Goal: Transaction & Acquisition: Purchase product/service

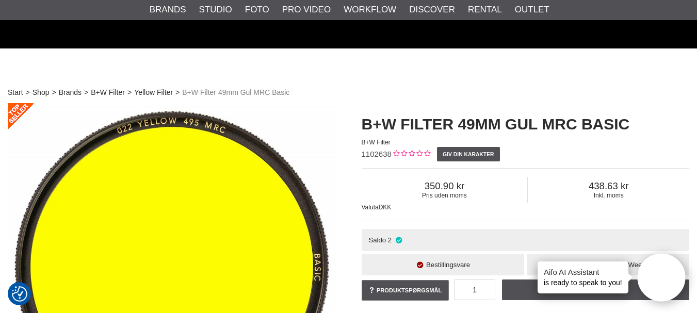
scroll to position [137, 0]
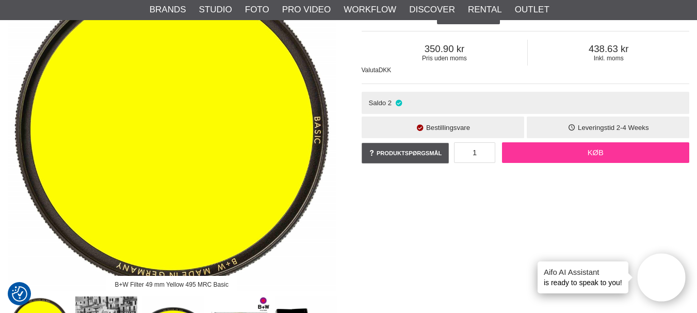
click at [569, 153] on link "Køb" at bounding box center [595, 152] width 187 height 21
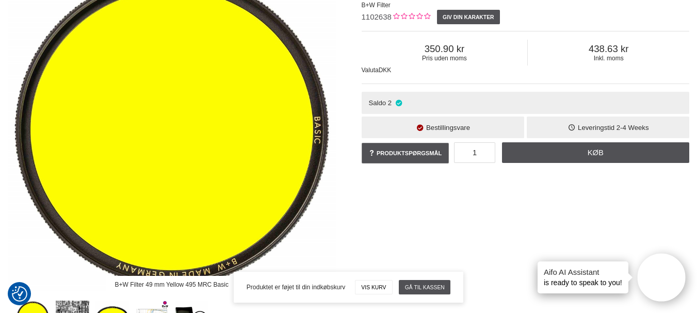
scroll to position [0, 0]
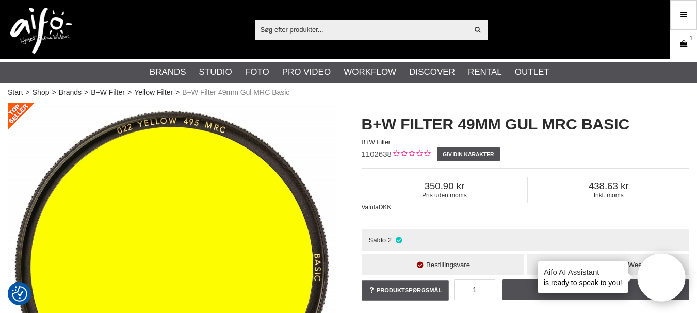
click at [684, 48] on icon at bounding box center [684, 44] width 10 height 11
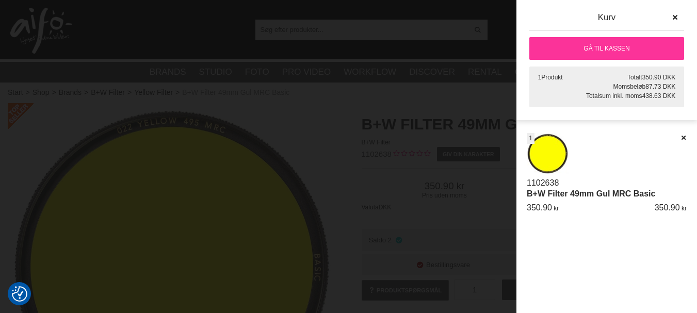
click at [595, 45] on link "Gå til kassen" at bounding box center [607, 48] width 155 height 23
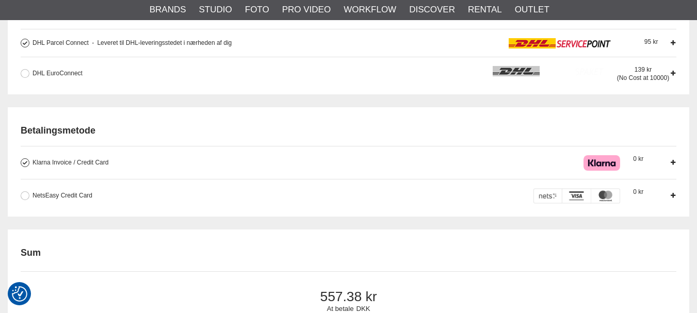
scroll to position [343, 0]
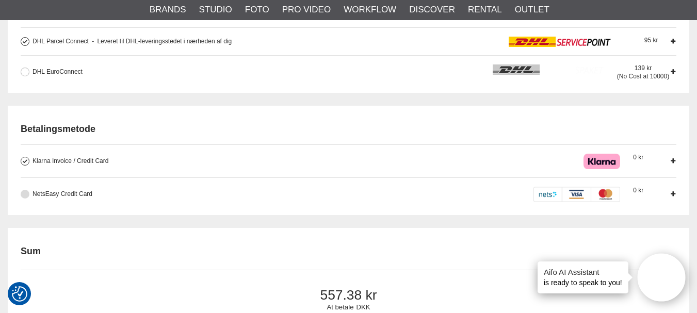
click at [25, 195] on button at bounding box center [25, 194] width 9 height 9
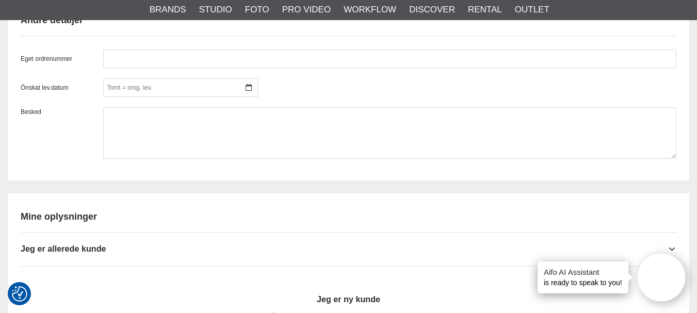
scroll to position [996, 0]
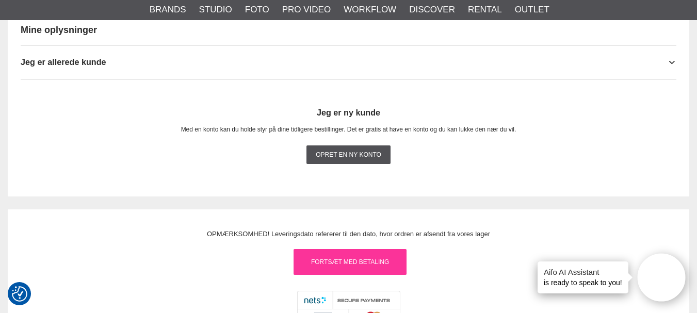
click at [357, 260] on link "Fortsæt med betaling" at bounding box center [350, 262] width 113 height 26
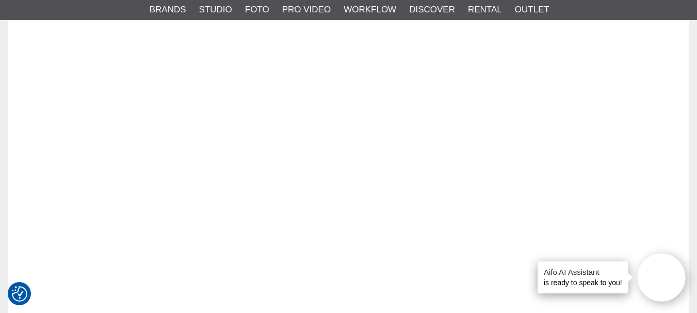
scroll to position [1280, 0]
